Goal: Task Accomplishment & Management: Complete application form

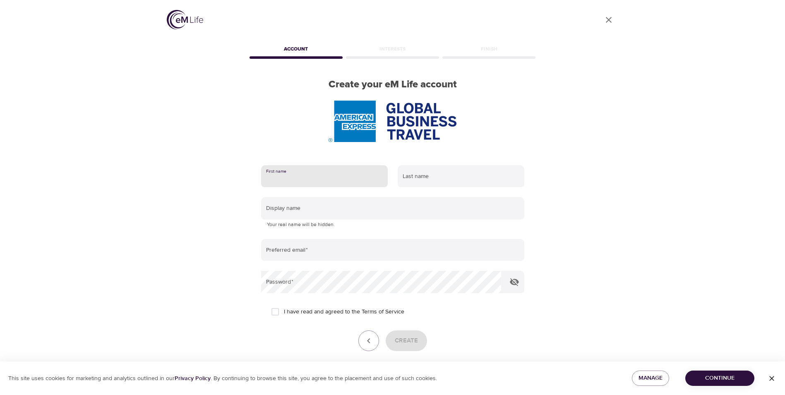
click at [278, 171] on input "text" at bounding box center [324, 176] width 127 height 22
type input "roshan"
type input "[PERSON_NAME]"
type input "[EMAIL_ADDRESS][PERSON_NAME][DOMAIN_NAME]"
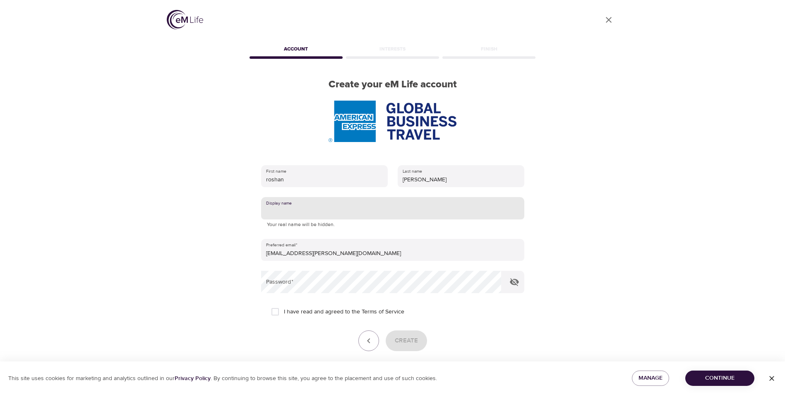
click at [304, 211] on input "text" at bounding box center [392, 208] width 263 height 22
type input "Rosh"
click at [276, 312] on input "I have read and agreed to the Terms of Service" at bounding box center [274, 311] width 17 height 17
checkbox input "true"
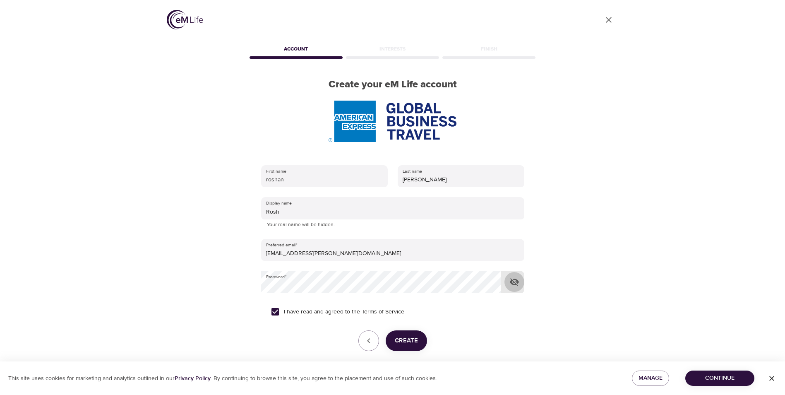
click at [514, 283] on icon "button" at bounding box center [514, 282] width 9 height 8
click at [410, 341] on span "Create" at bounding box center [406, 340] width 23 height 11
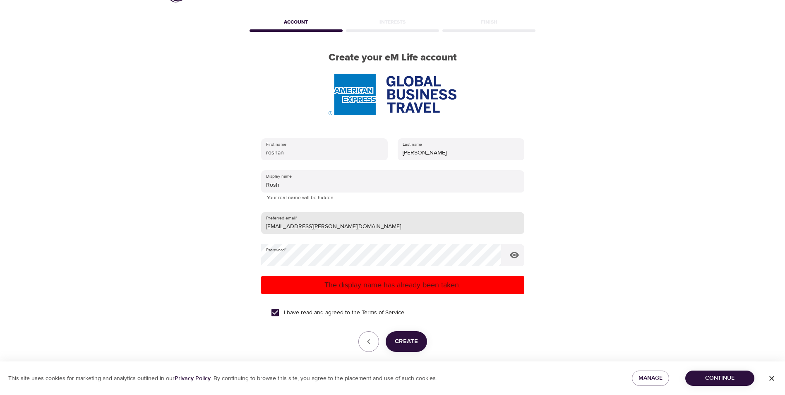
scroll to position [62, 0]
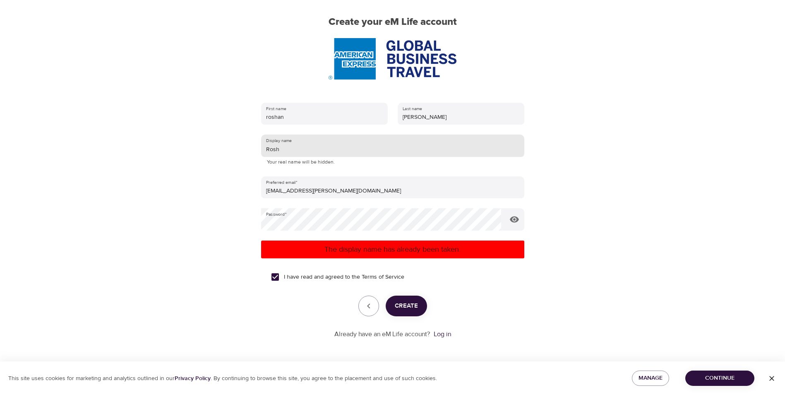
click at [292, 148] on input "Rosh" at bounding box center [392, 145] width 263 height 22
click at [403, 305] on span "Create" at bounding box center [406, 305] width 23 height 11
click at [302, 150] on input "Roshan" at bounding box center [392, 145] width 263 height 22
type input "[PERSON_NAME]"
click at [410, 301] on span "Create" at bounding box center [406, 305] width 23 height 11
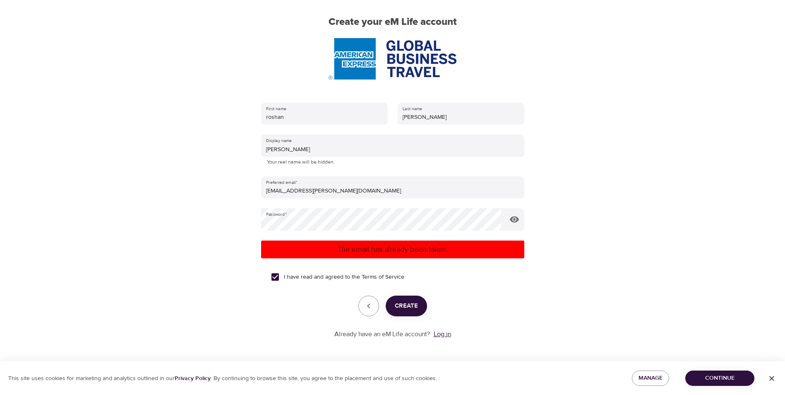
click at [443, 334] on link "Log in" at bounding box center [441, 334] width 17 height 8
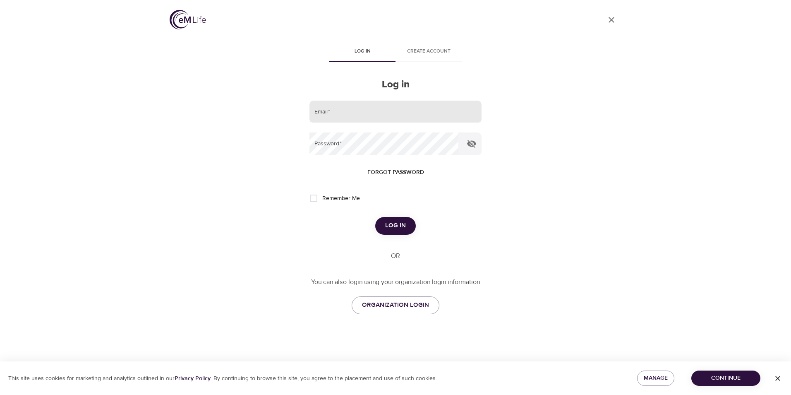
click at [353, 113] on input "email" at bounding box center [395, 111] width 172 height 22
type input "[EMAIL_ADDRESS][PERSON_NAME][DOMAIN_NAME]"
click at [470, 144] on icon "button" at bounding box center [472, 144] width 10 height 10
click at [396, 227] on span "Log in" at bounding box center [395, 225] width 21 height 11
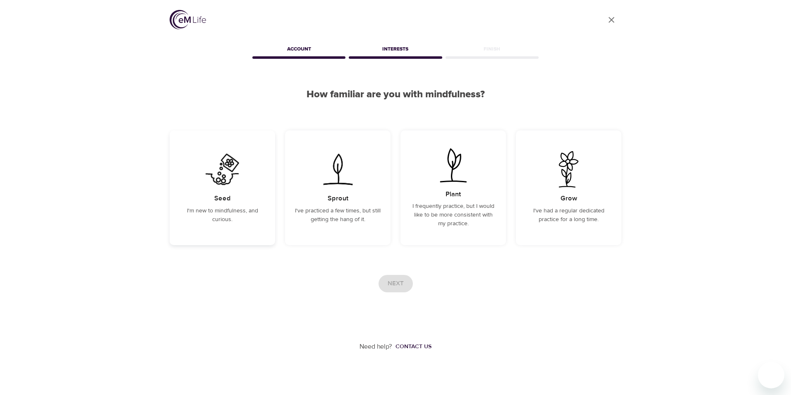
click at [220, 196] on h5 "Seed" at bounding box center [222, 198] width 17 height 9
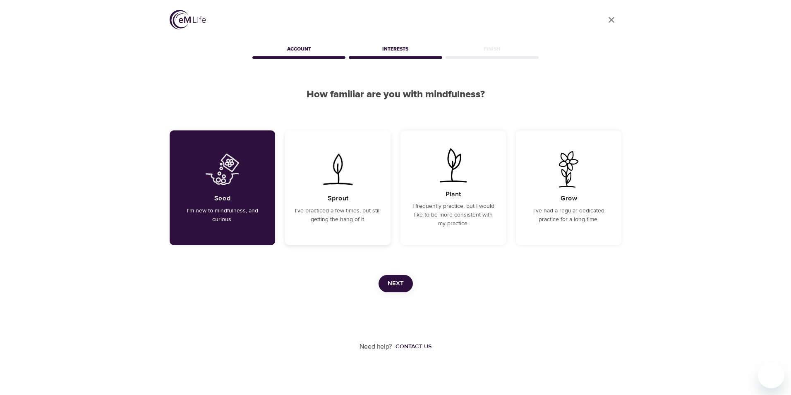
click at [345, 205] on div "Sprout I've practiced a few times, but still getting the hang of it." at bounding box center [337, 187] width 105 height 115
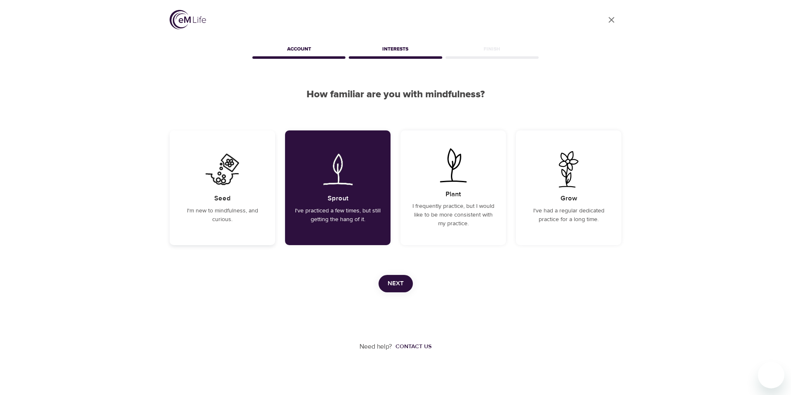
click at [223, 193] on div "Seed I'm new to mindfulness, and curious." at bounding box center [222, 187] width 105 height 115
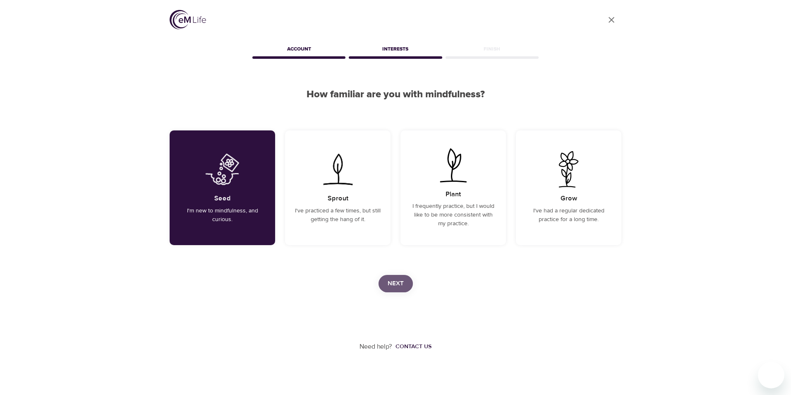
click at [397, 286] on span "Next" at bounding box center [396, 283] width 16 height 11
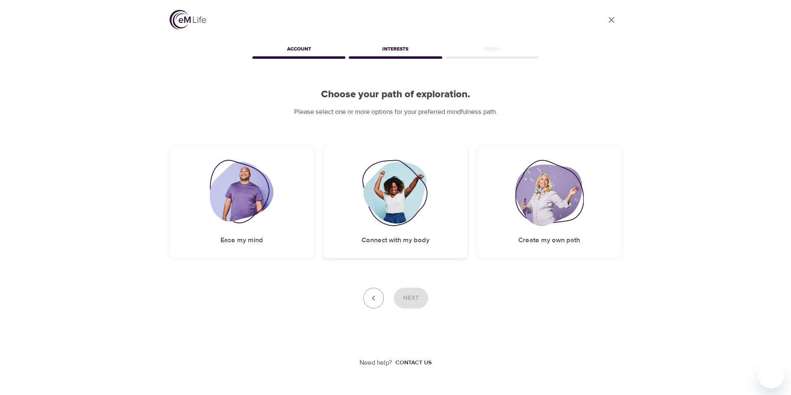
click at [393, 203] on img at bounding box center [395, 193] width 67 height 66
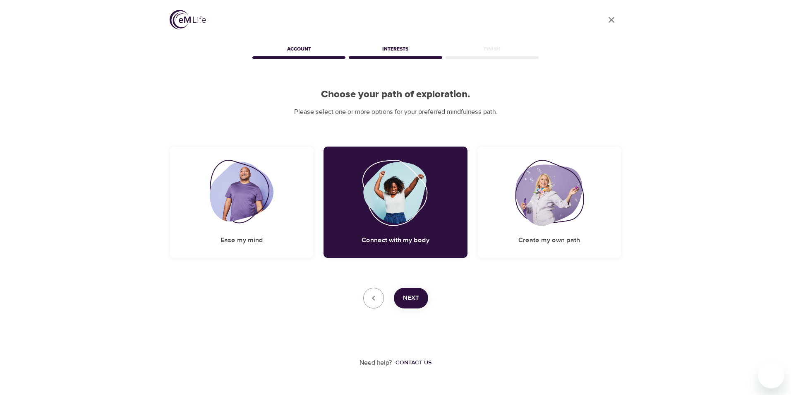
click at [417, 298] on span "Next" at bounding box center [411, 297] width 16 height 11
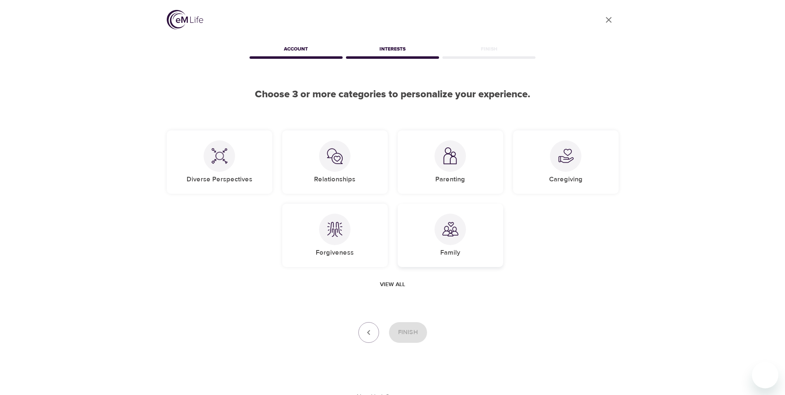
click at [457, 227] on img at bounding box center [450, 229] width 17 height 17
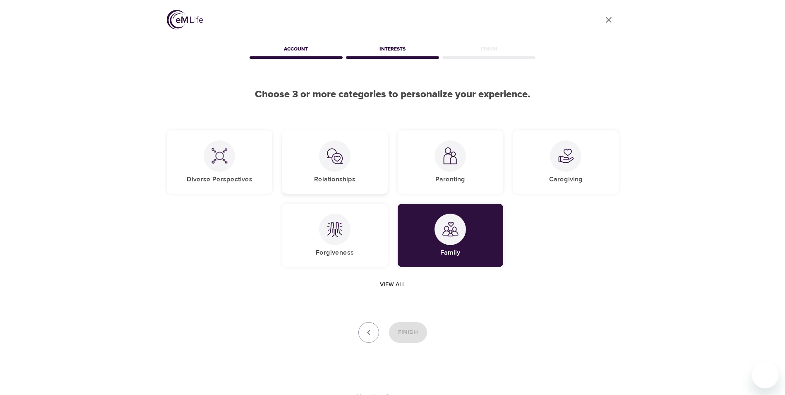
click at [327, 153] on img at bounding box center [334, 156] width 17 height 17
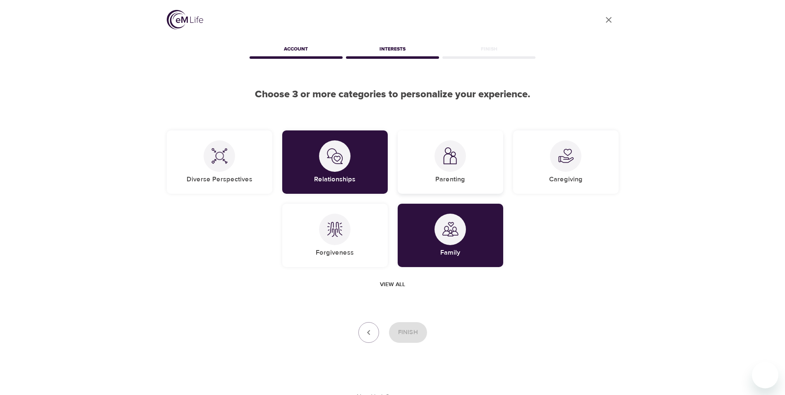
click at [452, 157] on img at bounding box center [450, 155] width 17 height 17
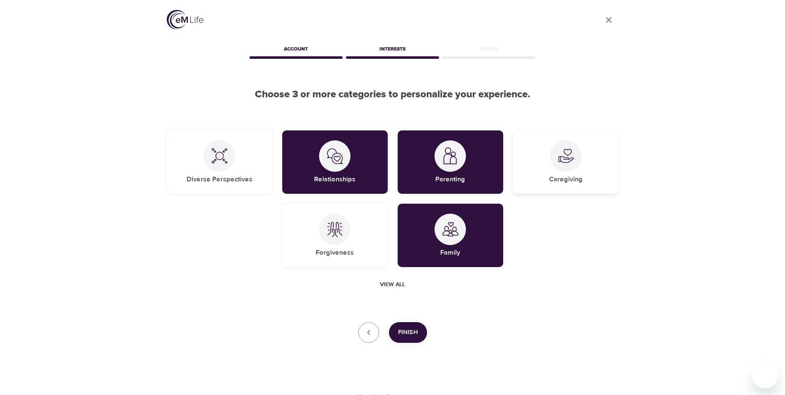
click at [570, 166] on div at bounding box center [565, 155] width 31 height 31
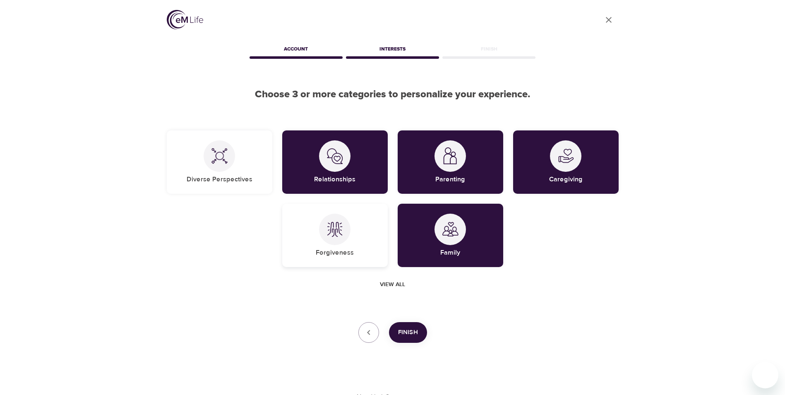
click at [334, 231] on img at bounding box center [334, 229] width 17 height 17
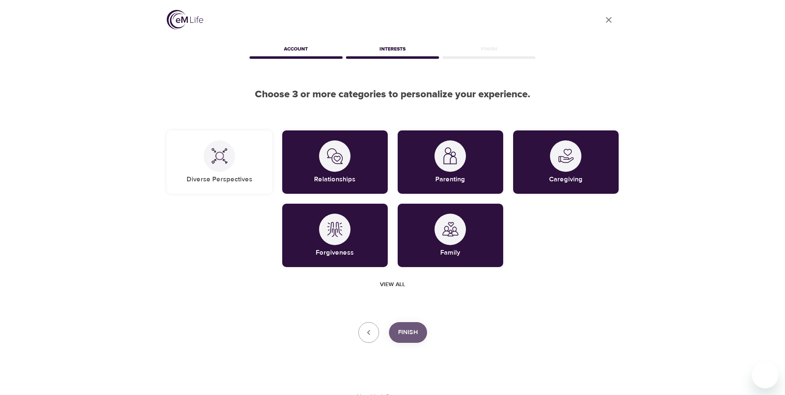
click at [410, 335] on span "Finish" at bounding box center [408, 332] width 20 height 11
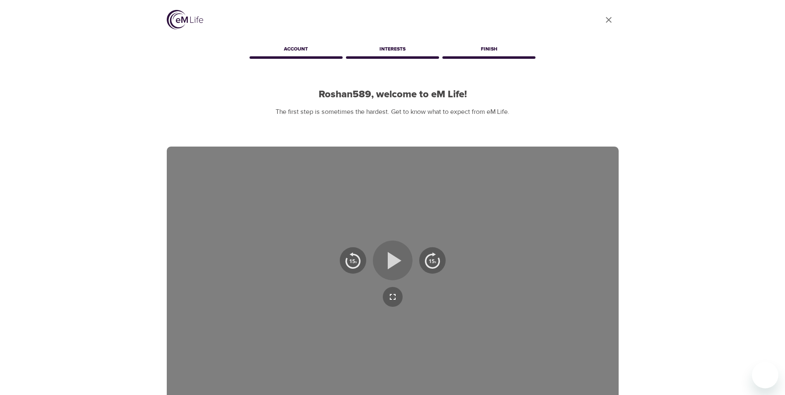
click at [395, 264] on icon "button" at bounding box center [395, 259] width 14 height 17
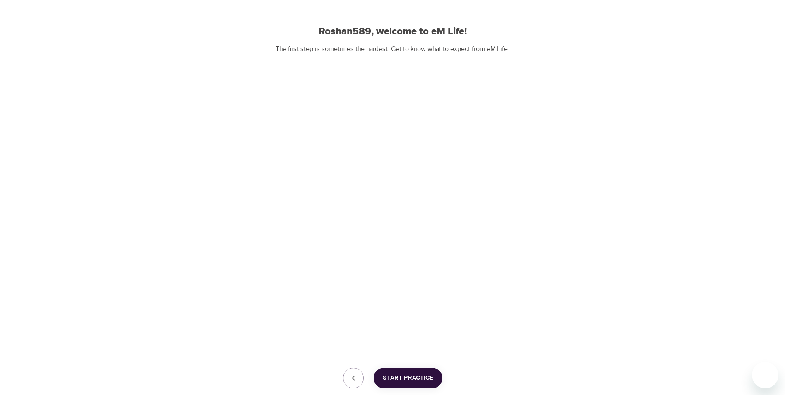
scroll to position [115, 0]
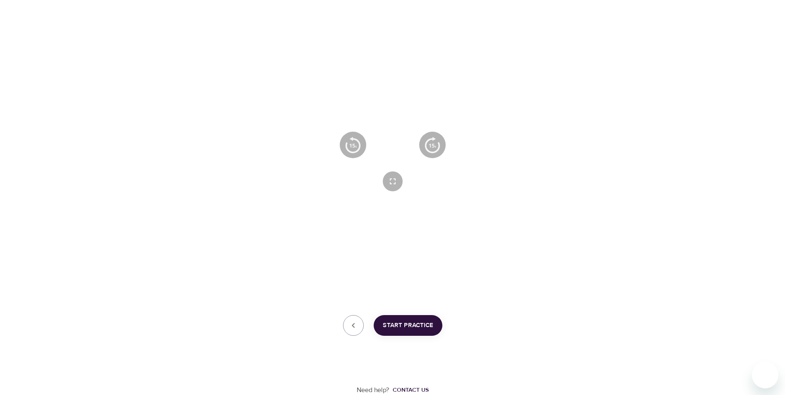
click at [392, 147] on icon "button" at bounding box center [393, 145] width 30 height 30
